Goal: Task Accomplishment & Management: Manage account settings

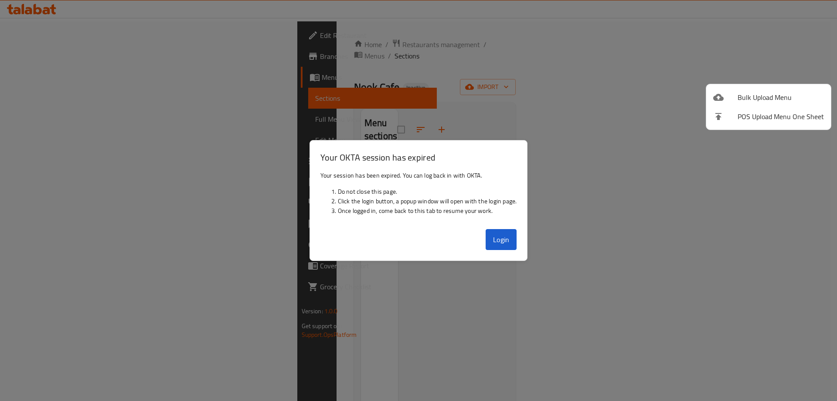
click at [511, 243] on div at bounding box center [418, 200] width 837 height 401
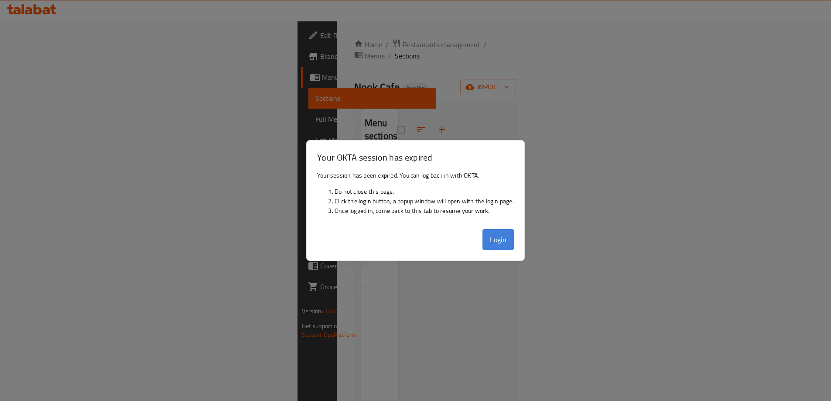
click at [498, 245] on button "Login" at bounding box center [497, 239] width 31 height 21
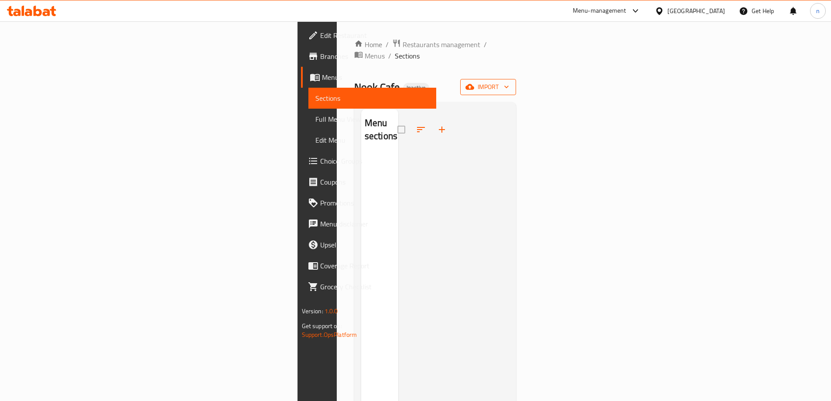
click at [509, 82] on span "import" at bounding box center [488, 87] width 42 height 11
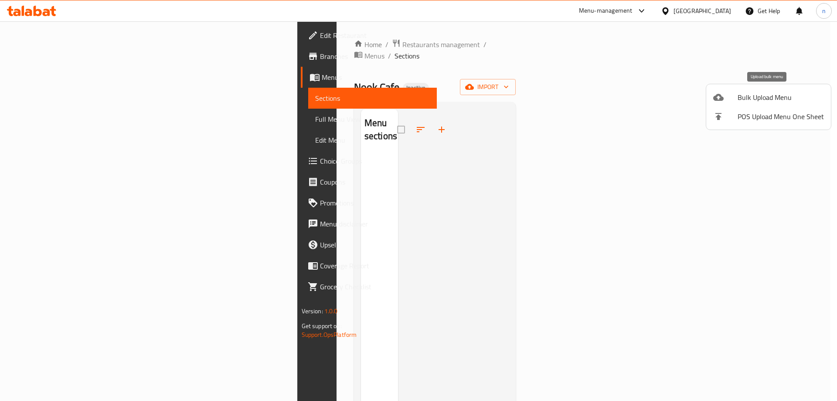
click at [768, 90] on li "Bulk Upload Menu" at bounding box center [768, 97] width 125 height 19
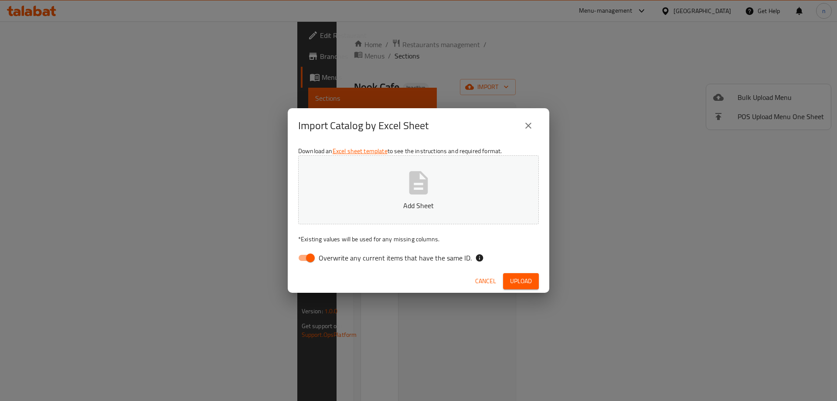
click at [310, 260] on input "Overwrite any current items that have the same ID." at bounding box center [311, 257] width 50 height 17
checkbox input "false"
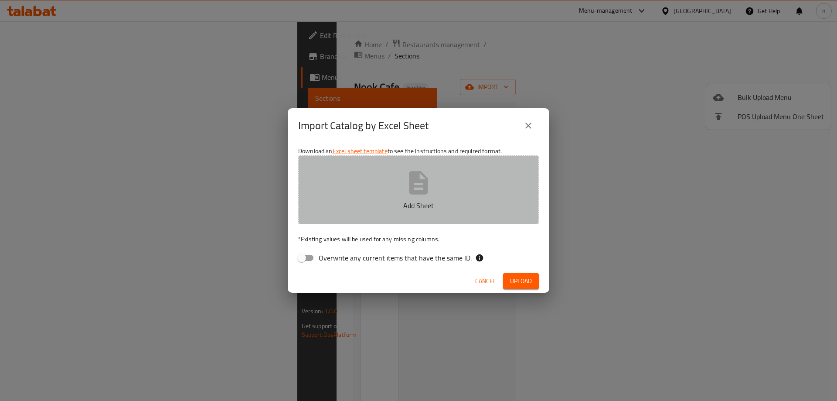
click at [392, 177] on button "Add Sheet" at bounding box center [418, 189] width 241 height 69
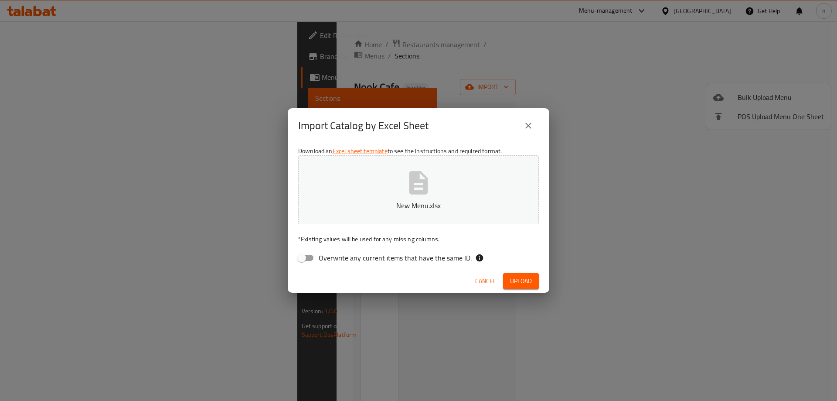
click at [530, 278] on span "Upload" at bounding box center [521, 281] width 22 height 11
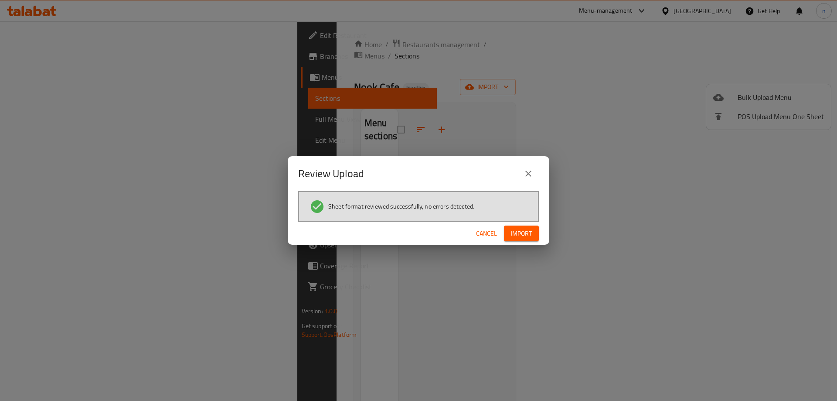
click at [525, 235] on span "Import" at bounding box center [521, 233] width 21 height 11
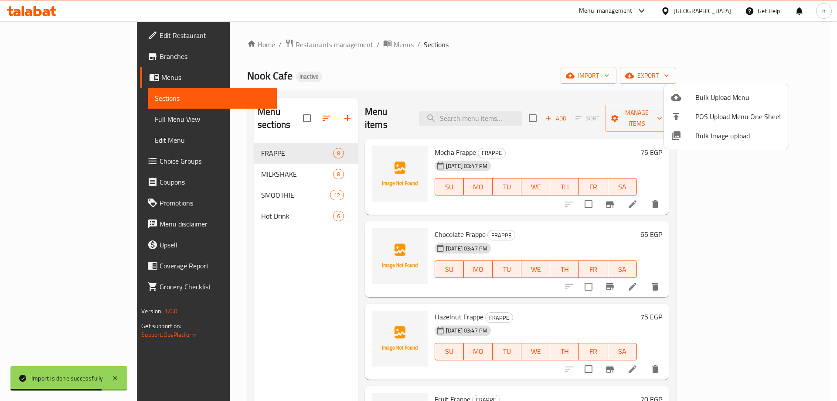
click at [608, 62] on div at bounding box center [418, 200] width 837 height 401
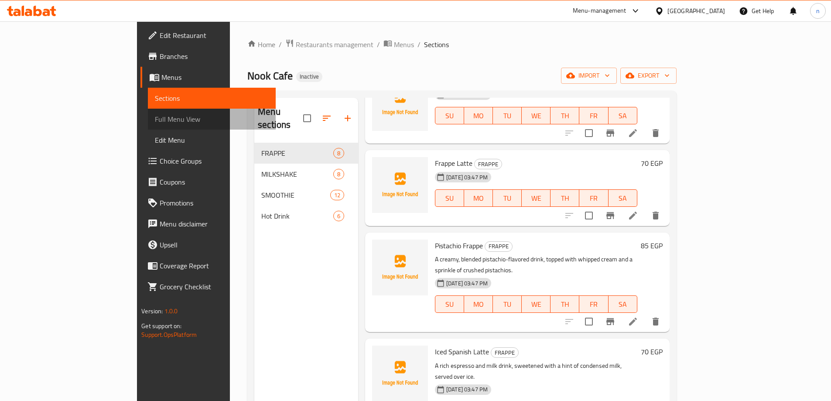
click at [155, 117] on span "Full Menu View" at bounding box center [212, 119] width 114 height 10
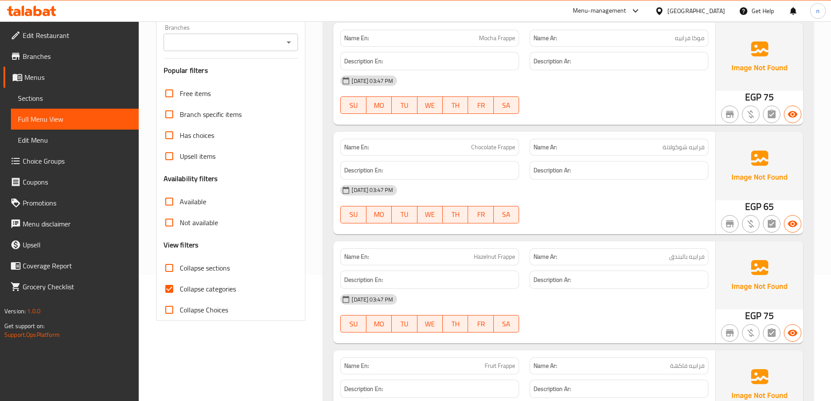
scroll to position [131, 0]
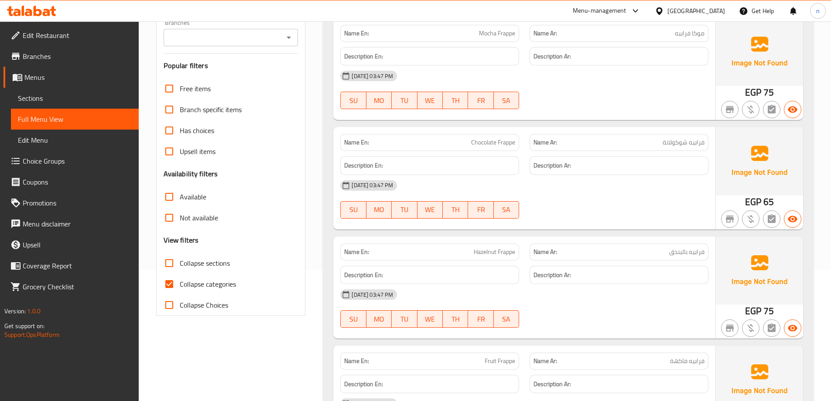
click at [169, 281] on input "Collapse categories" at bounding box center [169, 283] width 21 height 21
checkbox input "false"
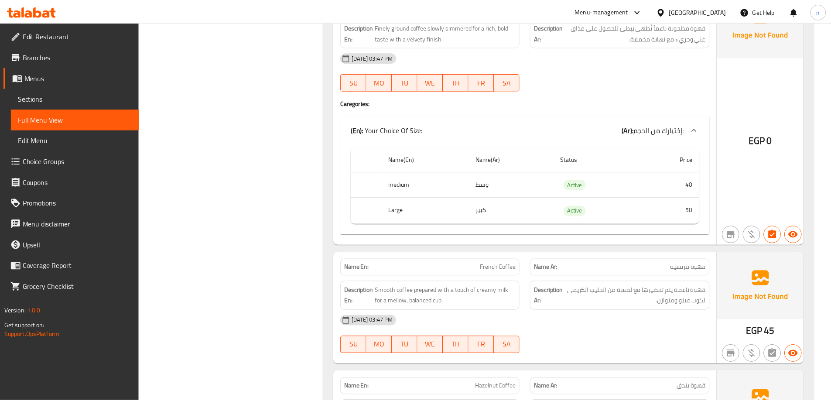
scroll to position [5256, 0]
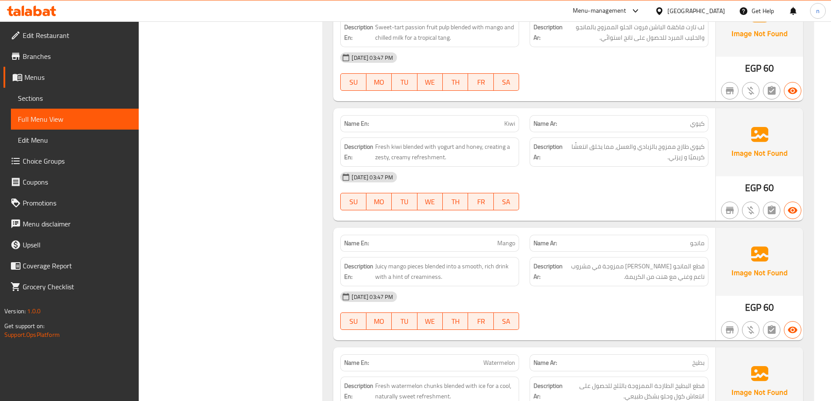
click at [31, 95] on span "Sections" at bounding box center [75, 98] width 114 height 10
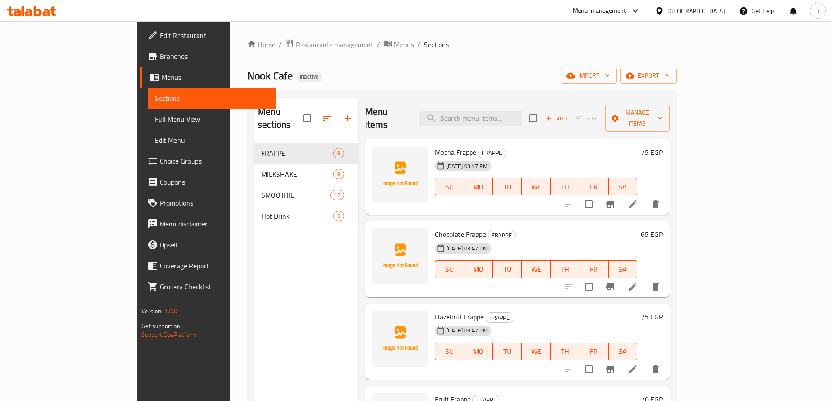
click at [401, 70] on div "Nook Cafe Inactive import export" at bounding box center [461, 76] width 429 height 16
click at [155, 115] on span "Full Menu View" at bounding box center [212, 119] width 114 height 10
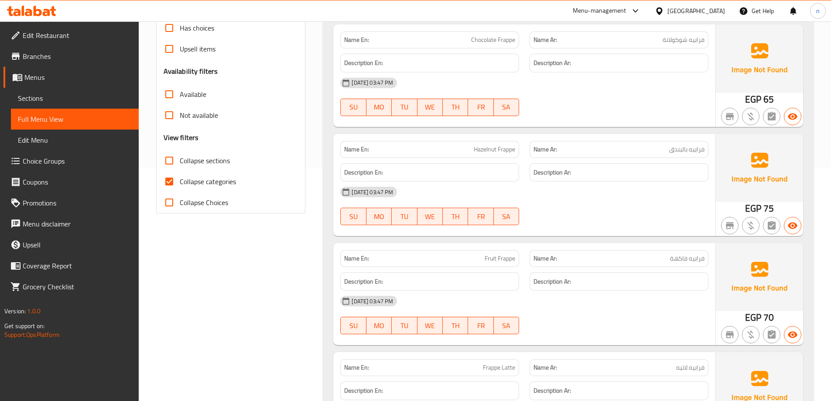
scroll to position [174, 0]
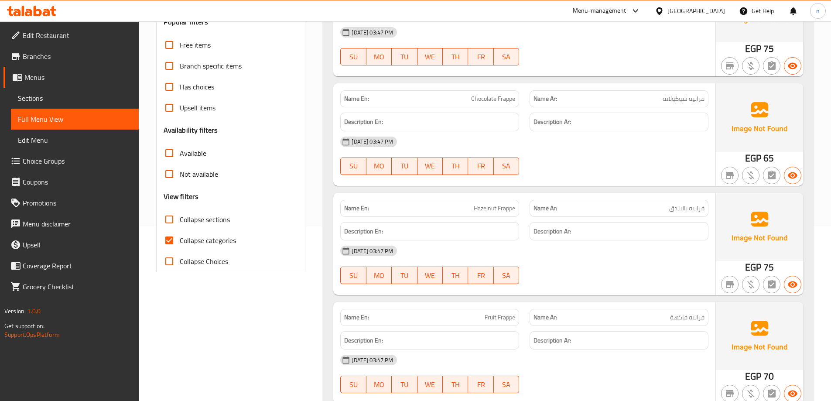
click at [185, 235] on span "Collapse categories" at bounding box center [208, 240] width 56 height 10
click at [180, 234] on input "Collapse categories" at bounding box center [169, 240] width 21 height 21
checkbox input "false"
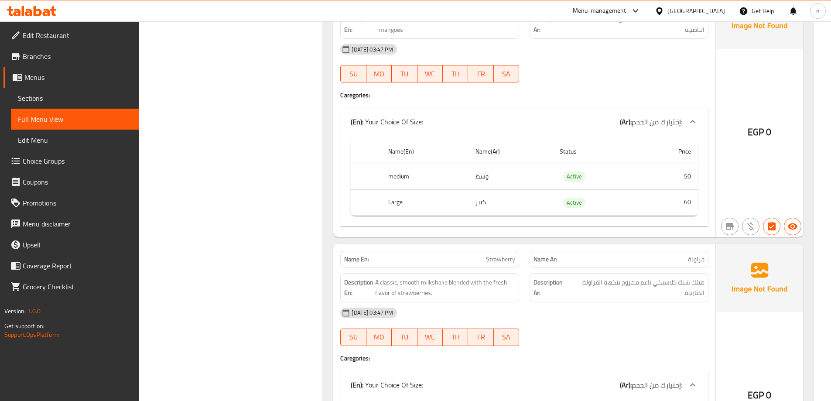
scroll to position [1395, 0]
